Goal: Task Accomplishment & Management: Use online tool/utility

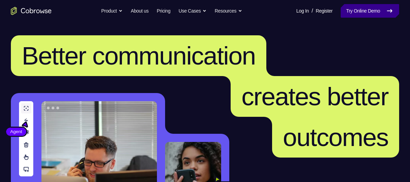
click at [375, 16] on link "Try Online Demo" at bounding box center [369, 11] width 58 height 14
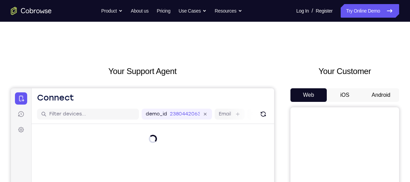
click at [372, 92] on button "Android" at bounding box center [381, 95] width 36 height 14
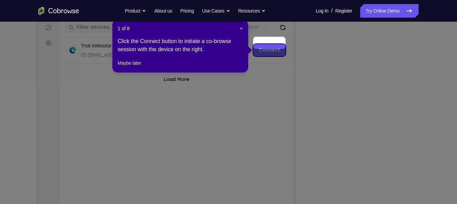
scroll to position [94, 0]
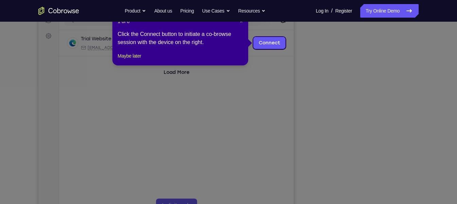
click at [376, 110] on icon at bounding box center [231, 102] width 463 height 204
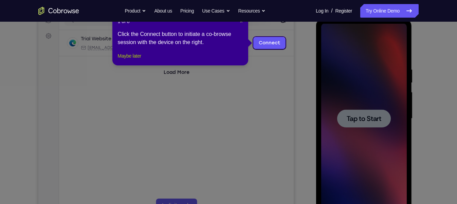
scroll to position [0, 0]
click at [132, 60] on button "Maybe later" at bounding box center [129, 56] width 23 height 8
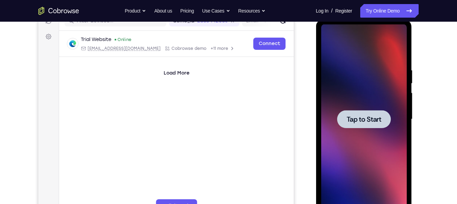
scroll to position [88, 0]
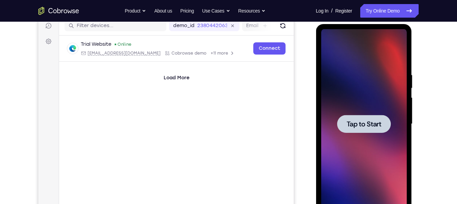
click at [372, 114] on div at bounding box center [364, 124] width 86 height 190
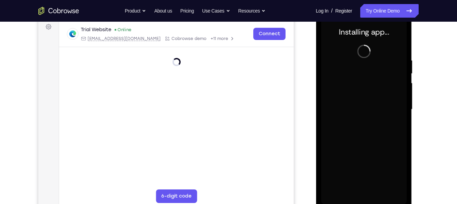
scroll to position [104, 0]
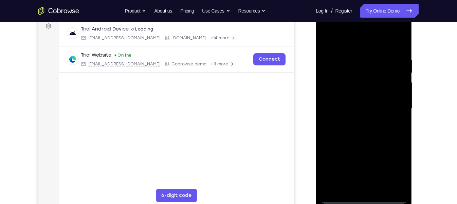
click at [362, 182] on div at bounding box center [364, 109] width 86 height 190
click at [392, 166] on div at bounding box center [364, 109] width 86 height 190
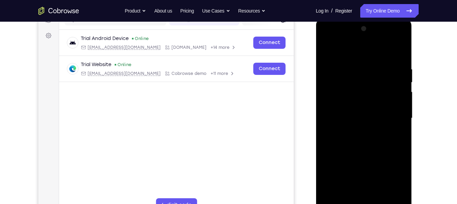
scroll to position [94, 0]
click at [327, 37] on div at bounding box center [364, 118] width 86 height 190
click at [390, 114] on div at bounding box center [364, 118] width 86 height 190
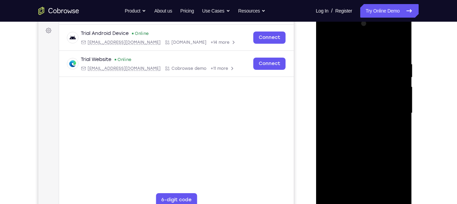
scroll to position [99, 0]
click at [355, 126] on div at bounding box center [364, 114] width 86 height 190
click at [365, 107] on div at bounding box center [364, 114] width 86 height 190
click at [394, 97] on div at bounding box center [364, 114] width 86 height 190
click at [377, 112] on div at bounding box center [364, 114] width 86 height 190
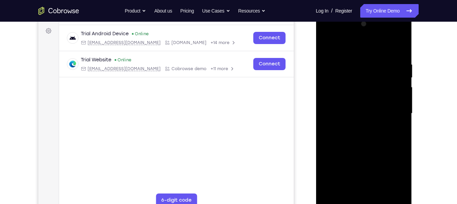
click at [379, 114] on div at bounding box center [364, 114] width 86 height 190
click at [377, 115] on div at bounding box center [364, 114] width 86 height 190
click at [382, 134] on div at bounding box center [364, 114] width 86 height 190
click at [372, 145] on div at bounding box center [364, 114] width 86 height 190
drag, startPoint x: 365, startPoint y: 158, endPoint x: 370, endPoint y: 121, distance: 37.6
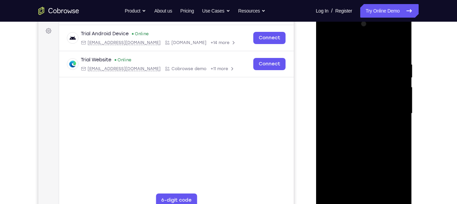
click at [370, 121] on div at bounding box center [364, 114] width 86 height 190
drag, startPoint x: 378, startPoint y: 142, endPoint x: 375, endPoint y: 110, distance: 32.1
click at [376, 112] on div at bounding box center [364, 114] width 86 height 190
drag, startPoint x: 380, startPoint y: 97, endPoint x: 372, endPoint y: 147, distance: 50.8
click at [372, 147] on div at bounding box center [364, 114] width 86 height 190
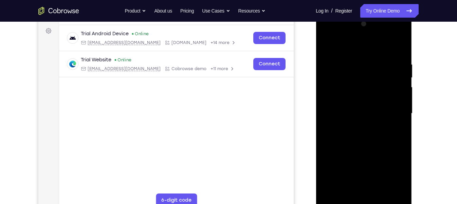
drag, startPoint x: 368, startPoint y: 50, endPoint x: 370, endPoint y: 25, distance: 25.2
click at [370, 25] on div at bounding box center [364, 114] width 86 height 190
click at [400, 114] on div at bounding box center [364, 114] width 86 height 190
click at [403, 112] on div at bounding box center [364, 114] width 86 height 190
click at [402, 115] on div at bounding box center [364, 114] width 86 height 190
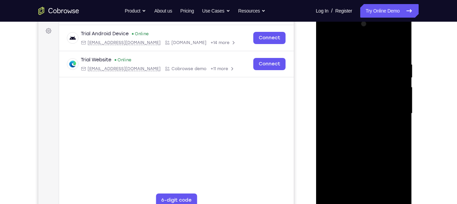
click at [402, 115] on div at bounding box center [364, 114] width 86 height 190
click at [402, 114] on div at bounding box center [364, 114] width 86 height 190
drag, startPoint x: 379, startPoint y: 76, endPoint x: 367, endPoint y: 130, distance: 55.6
click at [367, 130] on div at bounding box center [364, 114] width 86 height 190
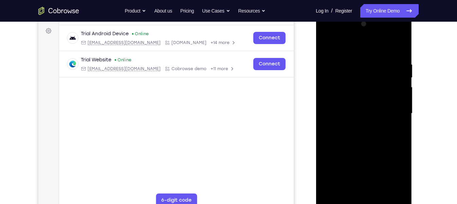
click at [355, 65] on div at bounding box center [364, 114] width 86 height 190
click at [388, 182] on div at bounding box center [364, 114] width 86 height 190
drag, startPoint x: 391, startPoint y: 192, endPoint x: 379, endPoint y: 103, distance: 90.1
click at [379, 103] on div at bounding box center [364, 114] width 86 height 190
click at [393, 62] on div at bounding box center [364, 114] width 86 height 190
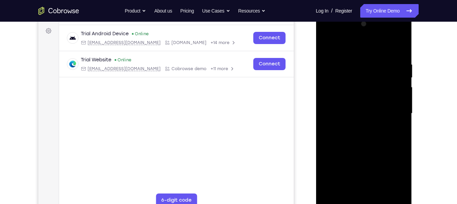
click at [392, 76] on div at bounding box center [364, 114] width 86 height 190
click at [400, 48] on div at bounding box center [364, 114] width 86 height 190
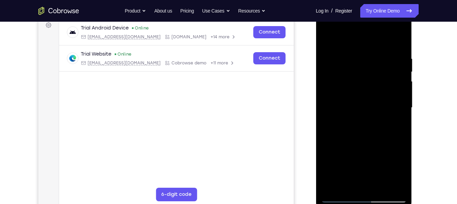
drag, startPoint x: 378, startPoint y: 155, endPoint x: 373, endPoint y: 109, distance: 46.5
click at [373, 109] on div at bounding box center [364, 108] width 86 height 190
drag, startPoint x: 355, startPoint y: 162, endPoint x: 349, endPoint y: 126, distance: 36.1
click at [349, 126] on div at bounding box center [364, 108] width 86 height 190
drag, startPoint x: 376, startPoint y: 138, endPoint x: 374, endPoint y: 111, distance: 27.2
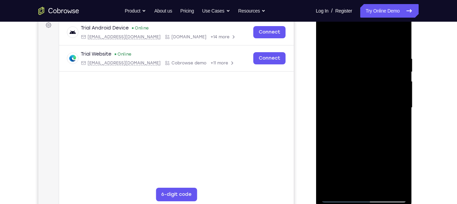
click at [374, 111] on div at bounding box center [364, 108] width 86 height 190
click at [344, 114] on div at bounding box center [364, 108] width 86 height 190
drag, startPoint x: 365, startPoint y: 117, endPoint x: 366, endPoint y: 131, distance: 14.0
click at [366, 131] on div at bounding box center [364, 108] width 86 height 190
drag, startPoint x: 357, startPoint y: 134, endPoint x: 355, endPoint y: 162, distance: 27.6
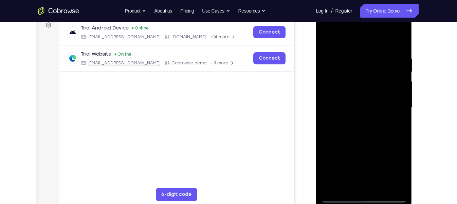
click at [355, 162] on div at bounding box center [364, 108] width 86 height 190
click at [328, 37] on div at bounding box center [364, 108] width 86 height 190
click at [401, 37] on div at bounding box center [364, 108] width 86 height 190
click at [395, 182] on div at bounding box center [364, 108] width 86 height 190
click at [351, 182] on div at bounding box center [364, 108] width 86 height 190
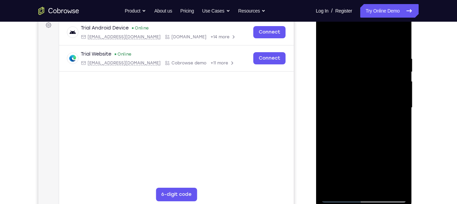
click at [332, 182] on div at bounding box center [364, 108] width 86 height 190
drag, startPoint x: 356, startPoint y: 153, endPoint x: 355, endPoint y: 121, distance: 32.3
click at [355, 127] on div at bounding box center [364, 108] width 86 height 190
drag, startPoint x: 344, startPoint y: 110, endPoint x: 344, endPoint y: 152, distance: 41.8
click at [344, 152] on div at bounding box center [364, 108] width 86 height 190
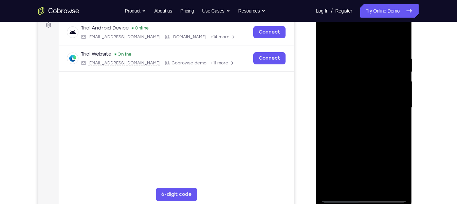
click at [335, 72] on div at bounding box center [364, 108] width 86 height 190
drag, startPoint x: 363, startPoint y: 117, endPoint x: 360, endPoint y: 168, distance: 51.0
click at [360, 168] on div at bounding box center [364, 108] width 86 height 190
drag, startPoint x: 364, startPoint y: 167, endPoint x: 364, endPoint y: 146, distance: 21.0
click at [364, 146] on div at bounding box center [364, 108] width 86 height 190
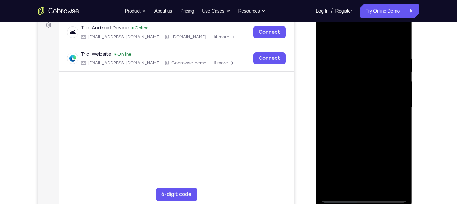
drag, startPoint x: 364, startPoint y: 146, endPoint x: 364, endPoint y: 131, distance: 14.9
click at [364, 131] on div at bounding box center [364, 108] width 86 height 190
drag, startPoint x: 361, startPoint y: 140, endPoint x: 355, endPoint y: 97, distance: 43.5
click at [355, 97] on div at bounding box center [364, 108] width 86 height 190
drag, startPoint x: 355, startPoint y: 164, endPoint x: 355, endPoint y: 93, distance: 70.9
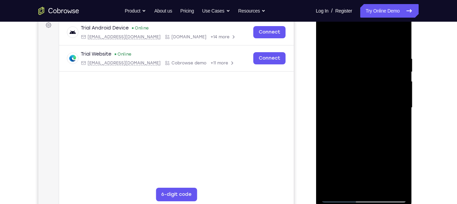
click at [355, 93] on div at bounding box center [364, 108] width 86 height 190
drag, startPoint x: 358, startPoint y: 138, endPoint x: 354, endPoint y: 90, distance: 47.7
click at [355, 91] on div at bounding box center [364, 108] width 86 height 190
drag, startPoint x: 360, startPoint y: 143, endPoint x: 356, endPoint y: 121, distance: 23.2
click at [356, 121] on div at bounding box center [364, 108] width 86 height 190
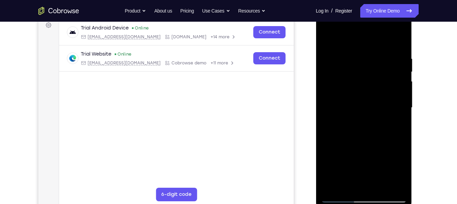
drag, startPoint x: 358, startPoint y: 141, endPoint x: 357, endPoint y: 130, distance: 11.3
click at [357, 130] on div at bounding box center [364, 108] width 86 height 190
click at [328, 39] on div at bounding box center [364, 108] width 86 height 190
drag, startPoint x: 391, startPoint y: 143, endPoint x: 381, endPoint y: 94, distance: 50.0
click at [382, 95] on div at bounding box center [364, 108] width 86 height 190
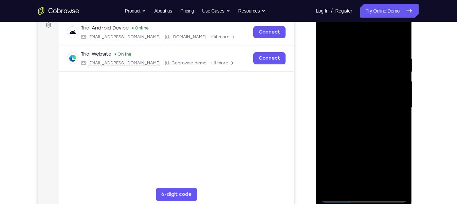
drag, startPoint x: 366, startPoint y: 114, endPoint x: 362, endPoint y: 85, distance: 29.5
click at [362, 85] on div at bounding box center [364, 108] width 86 height 190
drag, startPoint x: 380, startPoint y: 148, endPoint x: 377, endPoint y: 76, distance: 72.4
click at [377, 76] on div at bounding box center [364, 108] width 86 height 190
drag, startPoint x: 363, startPoint y: 155, endPoint x: 368, endPoint y: 84, distance: 72.1
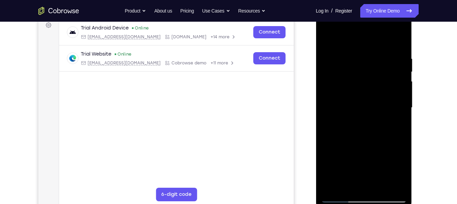
click at [368, 84] on div at bounding box center [364, 108] width 86 height 190
drag, startPoint x: 358, startPoint y: 148, endPoint x: 348, endPoint y: 93, distance: 56.7
click at [348, 93] on div at bounding box center [364, 108] width 86 height 190
drag, startPoint x: 370, startPoint y: 161, endPoint x: 369, endPoint y: 95, distance: 66.2
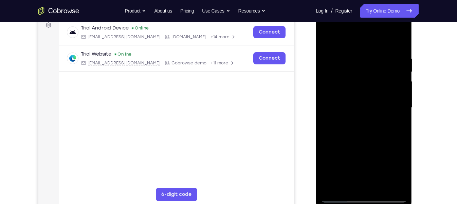
click at [369, 95] on div at bounding box center [364, 108] width 86 height 190
click at [359, 182] on div at bounding box center [364, 108] width 86 height 190
click at [402, 153] on div at bounding box center [364, 108] width 86 height 190
click at [339, 68] on div at bounding box center [364, 108] width 86 height 190
click at [353, 182] on div at bounding box center [364, 108] width 86 height 190
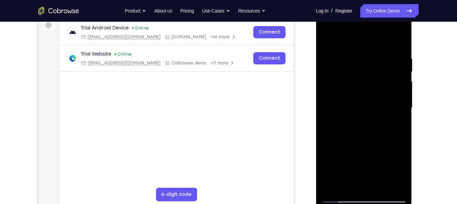
click at [382, 182] on div at bounding box center [364, 108] width 86 height 190
click at [376, 144] on div at bounding box center [364, 108] width 86 height 190
click at [357, 61] on div at bounding box center [364, 108] width 86 height 190
click at [348, 182] on div at bounding box center [364, 108] width 86 height 190
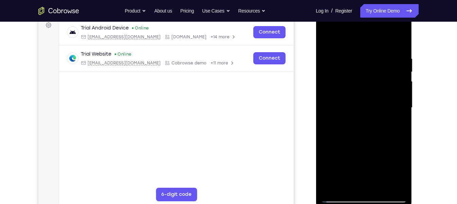
click at [382, 145] on div at bounding box center [364, 108] width 86 height 190
click at [364, 156] on div at bounding box center [364, 108] width 86 height 190
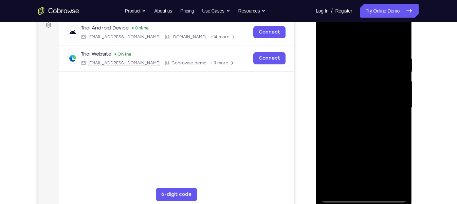
click at [364, 156] on div at bounding box center [364, 108] width 86 height 190
click at [395, 115] on div at bounding box center [364, 108] width 86 height 190
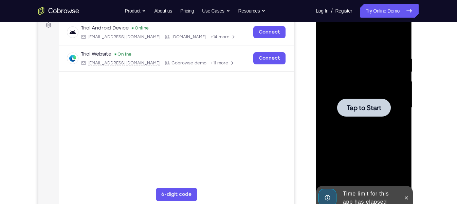
click at [359, 133] on div at bounding box center [364, 108] width 86 height 190
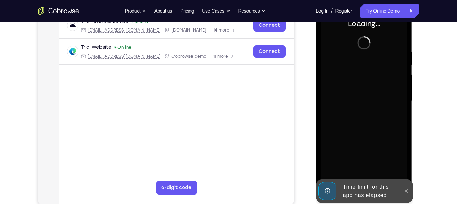
scroll to position [112, 0]
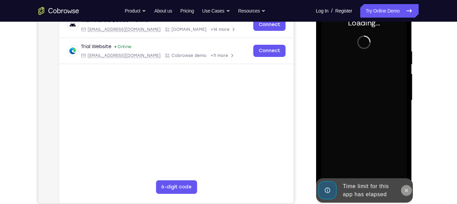
click at [407, 182] on icon at bounding box center [406, 190] width 3 height 3
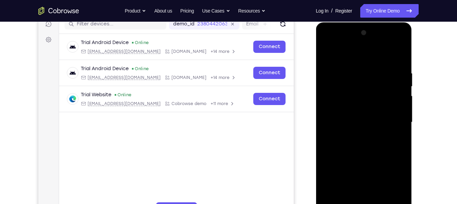
scroll to position [102, 0]
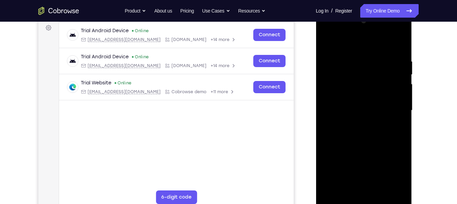
click at [364, 182] on div at bounding box center [364, 111] width 86 height 190
click at [363, 182] on div at bounding box center [364, 111] width 86 height 190
click at [394, 172] on div at bounding box center [364, 111] width 86 height 190
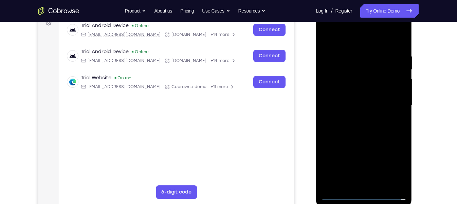
scroll to position [103, 0]
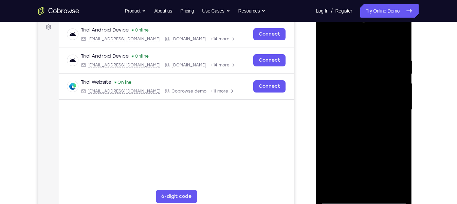
click at [392, 168] on div at bounding box center [364, 110] width 86 height 190
click at [330, 30] on div at bounding box center [364, 110] width 86 height 190
click at [393, 108] on div at bounding box center [364, 110] width 86 height 190
click at [356, 121] on div at bounding box center [364, 110] width 86 height 190
click at [377, 102] on div at bounding box center [364, 110] width 86 height 190
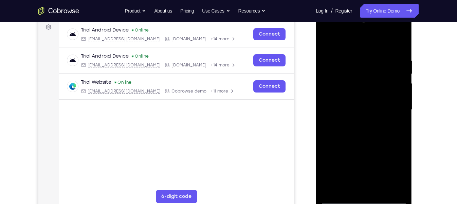
click at [391, 94] on div at bounding box center [364, 110] width 86 height 190
click at [371, 110] on div at bounding box center [364, 110] width 86 height 190
click at [367, 130] on div at bounding box center [364, 110] width 86 height 190
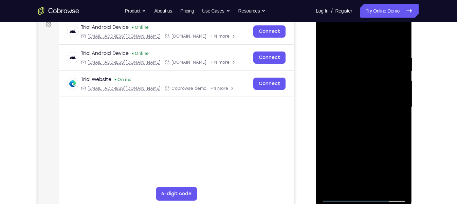
scroll to position [106, 0]
click at [378, 123] on div at bounding box center [364, 107] width 86 height 190
click at [402, 137] on div at bounding box center [364, 107] width 86 height 190
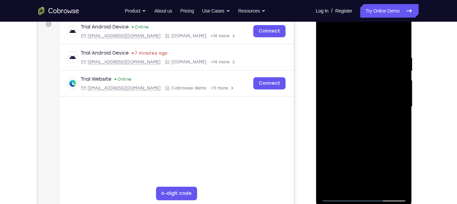
click at [402, 137] on div at bounding box center [364, 107] width 86 height 190
click at [389, 137] on div at bounding box center [364, 107] width 86 height 190
click at [378, 182] on div at bounding box center [364, 107] width 86 height 190
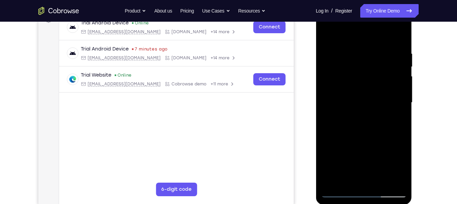
scroll to position [110, 0]
click at [377, 182] on div at bounding box center [364, 102] width 86 height 190
click at [380, 182] on div at bounding box center [364, 102] width 86 height 190
click at [380, 181] on div at bounding box center [364, 102] width 86 height 190
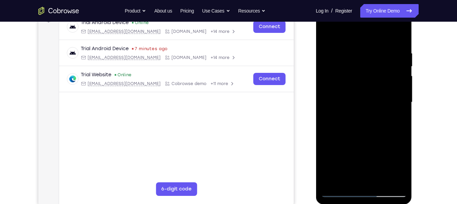
drag, startPoint x: 381, startPoint y: 127, endPoint x: 376, endPoint y: 85, distance: 43.1
click at [376, 85] on div at bounding box center [364, 102] width 86 height 190
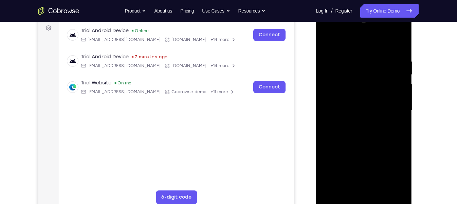
scroll to position [102, 0]
click at [364, 145] on div at bounding box center [364, 110] width 86 height 190
click at [369, 96] on div at bounding box center [364, 110] width 86 height 190
click at [336, 182] on div at bounding box center [364, 110] width 86 height 190
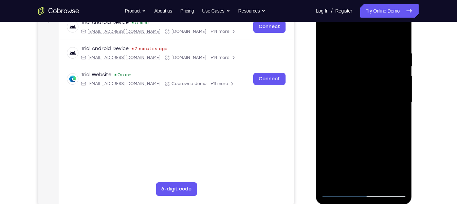
scroll to position [108, 0]
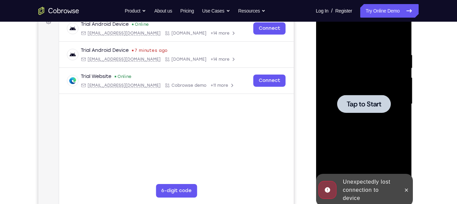
click at [351, 112] on div at bounding box center [364, 104] width 54 height 18
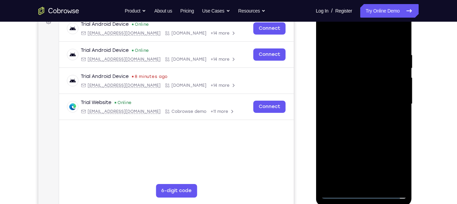
click at [368, 182] on div at bounding box center [364, 104] width 86 height 190
click at [390, 164] on div at bounding box center [364, 104] width 86 height 190
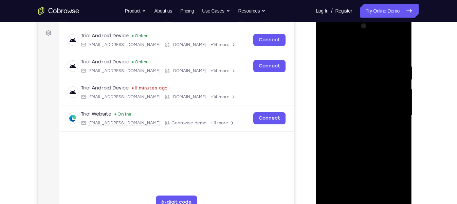
click at [328, 38] on div at bounding box center [364, 116] width 86 height 190
click at [395, 113] on div at bounding box center [364, 116] width 86 height 190
click at [371, 182] on div at bounding box center [364, 116] width 86 height 190
click at [384, 108] on div at bounding box center [364, 116] width 86 height 190
click at [375, 101] on div at bounding box center [364, 116] width 86 height 190
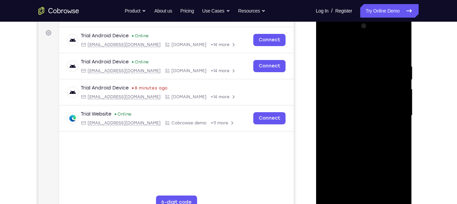
click at [352, 114] on div at bounding box center [364, 116] width 86 height 190
click at [350, 136] on div at bounding box center [364, 116] width 86 height 190
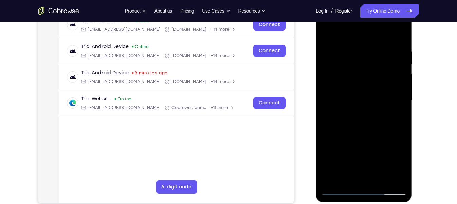
scroll to position [110, 0]
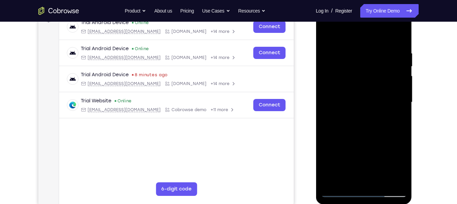
click at [379, 119] on div at bounding box center [364, 102] width 86 height 190
click at [344, 37] on div at bounding box center [364, 102] width 86 height 190
click at [371, 131] on div at bounding box center [364, 102] width 86 height 190
click at [379, 182] on div at bounding box center [364, 102] width 86 height 190
click at [373, 140] on div at bounding box center [364, 102] width 86 height 190
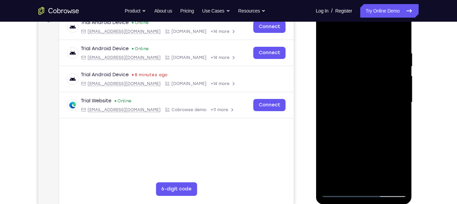
click at [376, 93] on div at bounding box center [364, 102] width 86 height 190
click at [352, 179] on div at bounding box center [364, 102] width 86 height 190
click at [346, 180] on div at bounding box center [364, 102] width 86 height 190
click at [344, 160] on div at bounding box center [364, 102] width 86 height 190
click at [381, 142] on div at bounding box center [364, 102] width 86 height 190
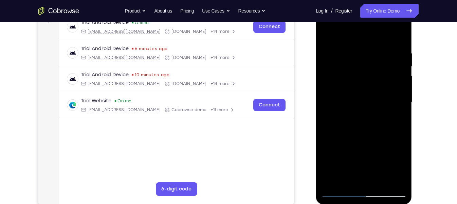
click at [339, 89] on div at bounding box center [364, 102] width 86 height 190
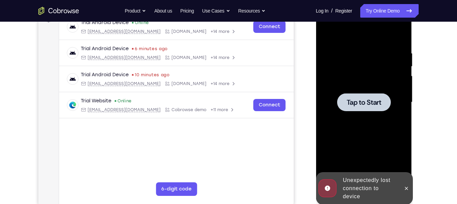
click at [339, 89] on div at bounding box center [364, 102] width 86 height 190
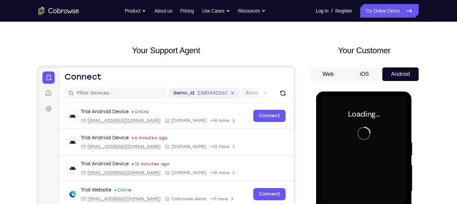
scroll to position [0, 0]
